Goal: Use online tool/utility

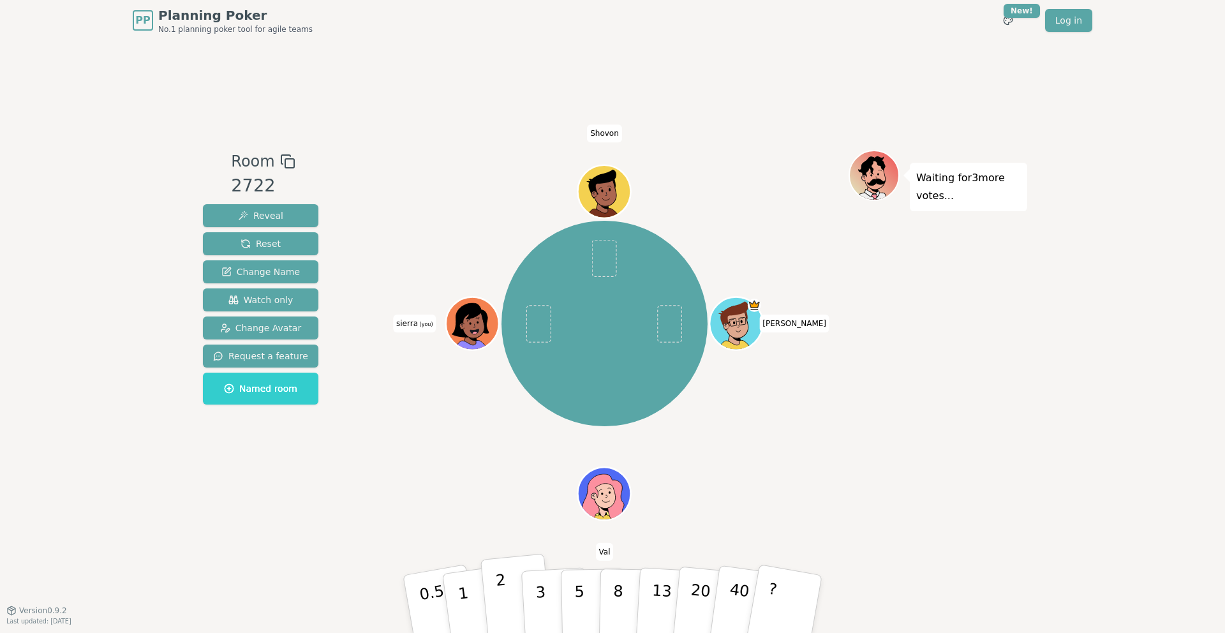
click at [506, 593] on button "2" at bounding box center [516, 604] width 73 height 101
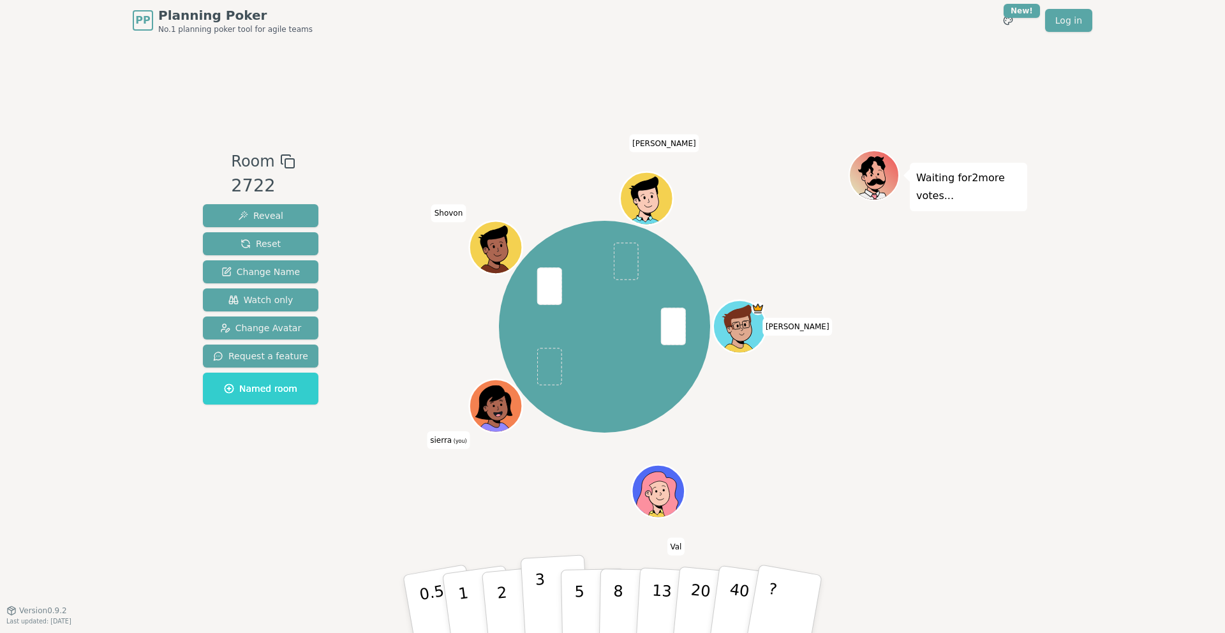
click at [539, 614] on p "3" at bounding box center [542, 605] width 14 height 70
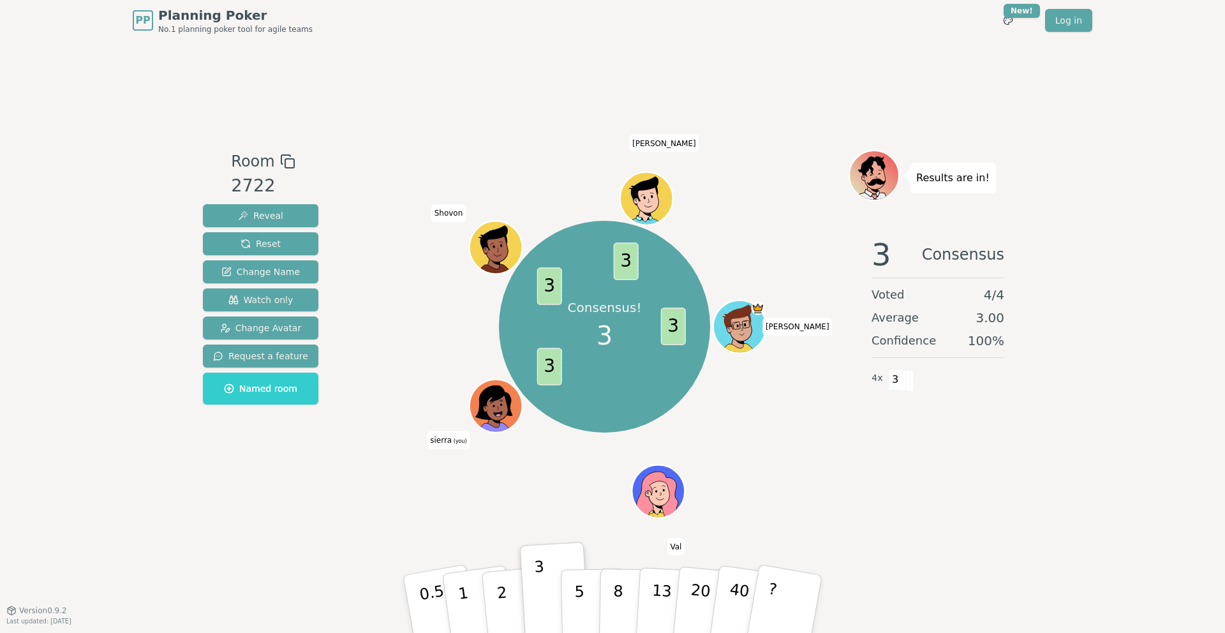
click at [670, 368] on div "Consensus! 3 3 3 3 3 spencer Val sierra (you) Shovon prudhvi" at bounding box center [605, 327] width 212 height 212
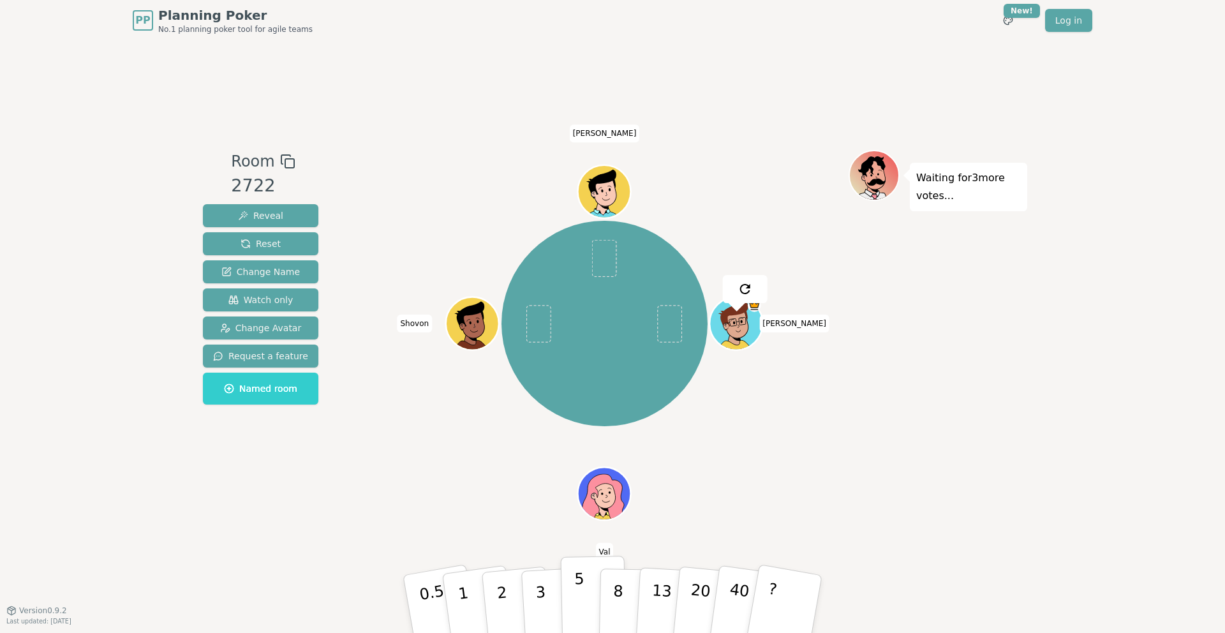
click at [567, 590] on button "5" at bounding box center [594, 604] width 66 height 97
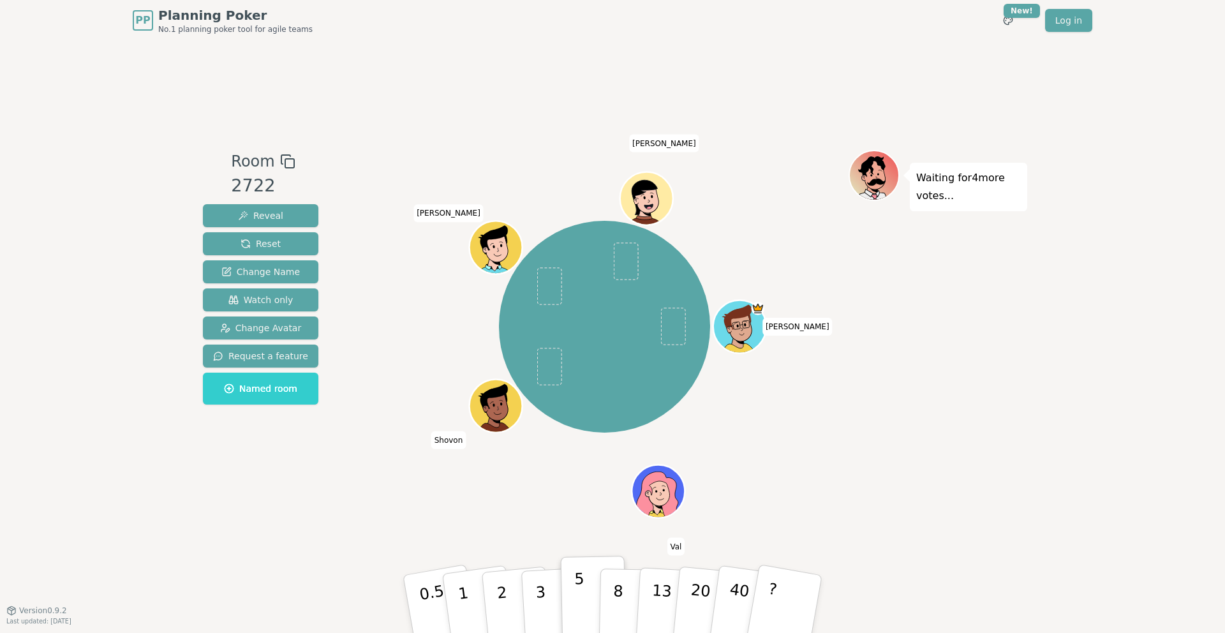
click at [573, 589] on button "5" at bounding box center [594, 604] width 66 height 97
click at [544, 587] on p "3" at bounding box center [542, 605] width 14 height 70
click at [540, 585] on p "3" at bounding box center [542, 605] width 14 height 70
click at [373, 308] on div "spencer Val Shovon prudhvi Jose mtz" at bounding box center [605, 327] width 488 height 308
